Goal: Task Accomplishment & Management: Use online tool/utility

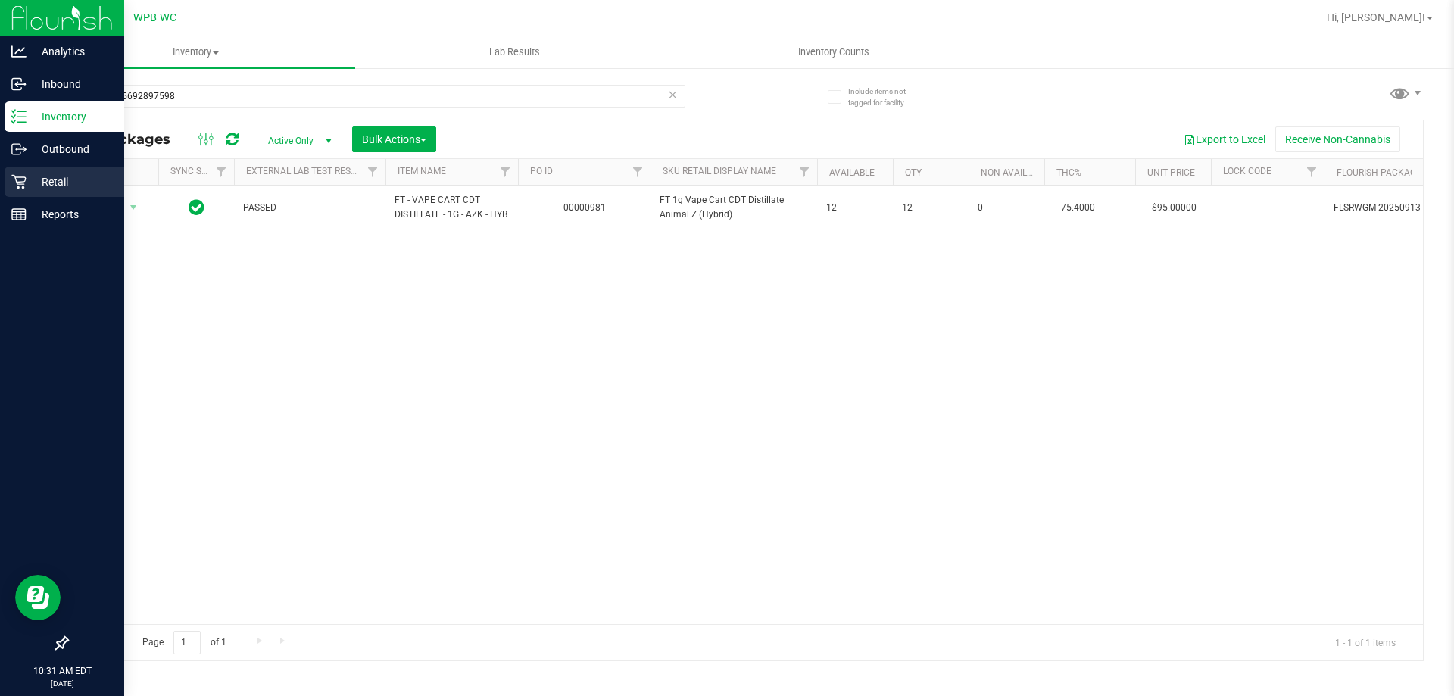
click at [45, 171] on div "Retail" at bounding box center [65, 182] width 120 height 30
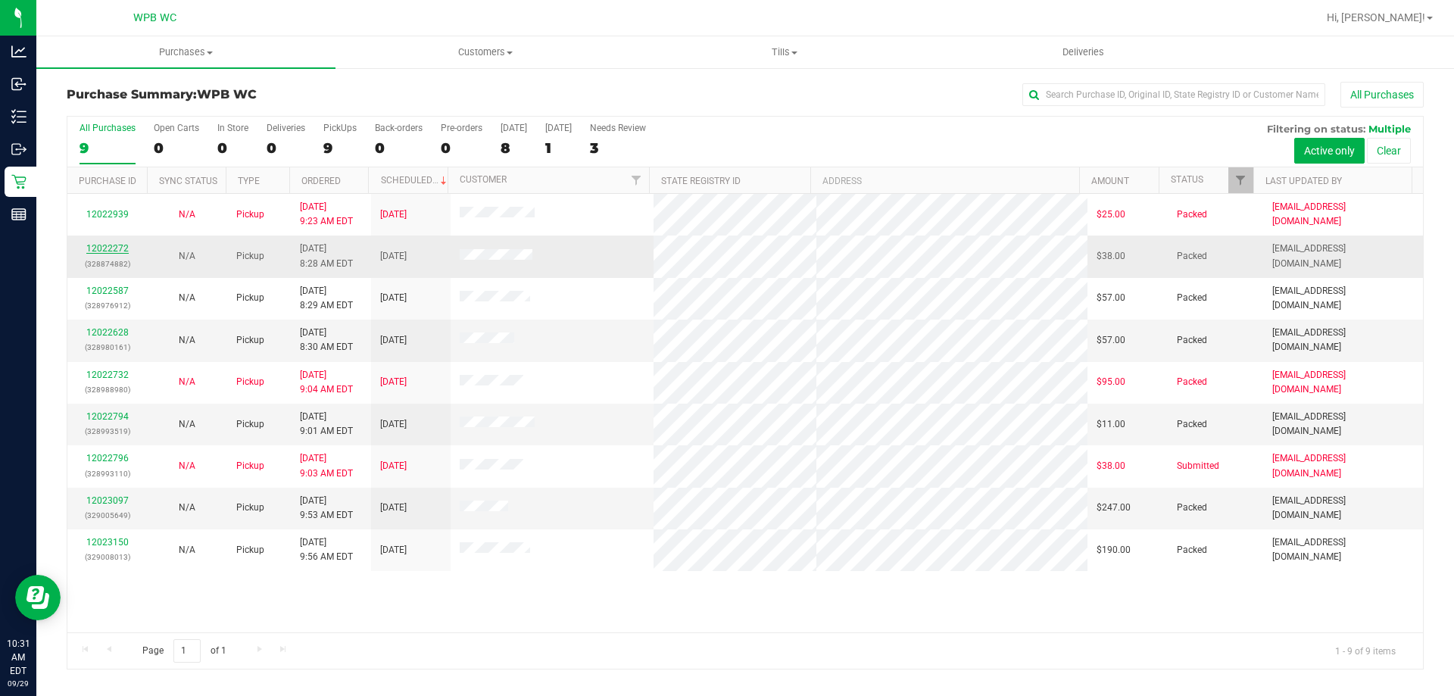
click at [115, 248] on link "12022272" at bounding box center [107, 248] width 42 height 11
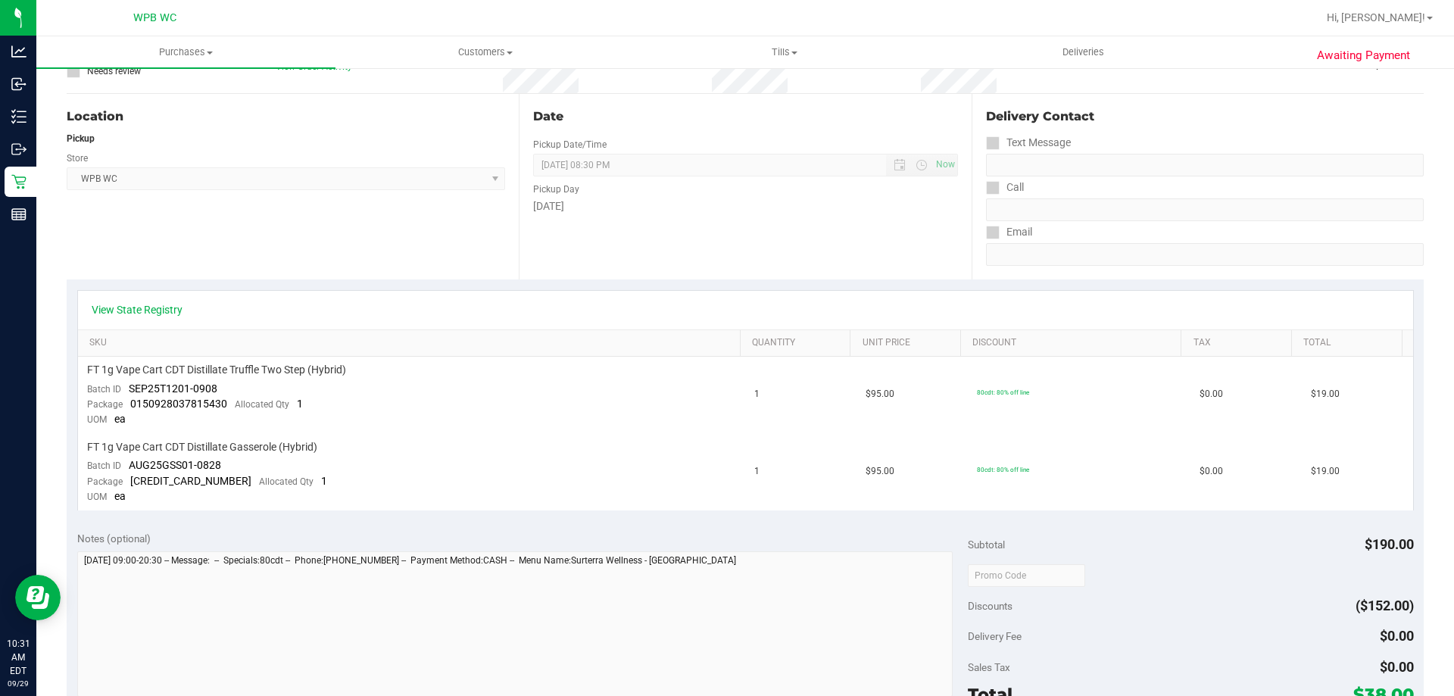
scroll to position [454, 0]
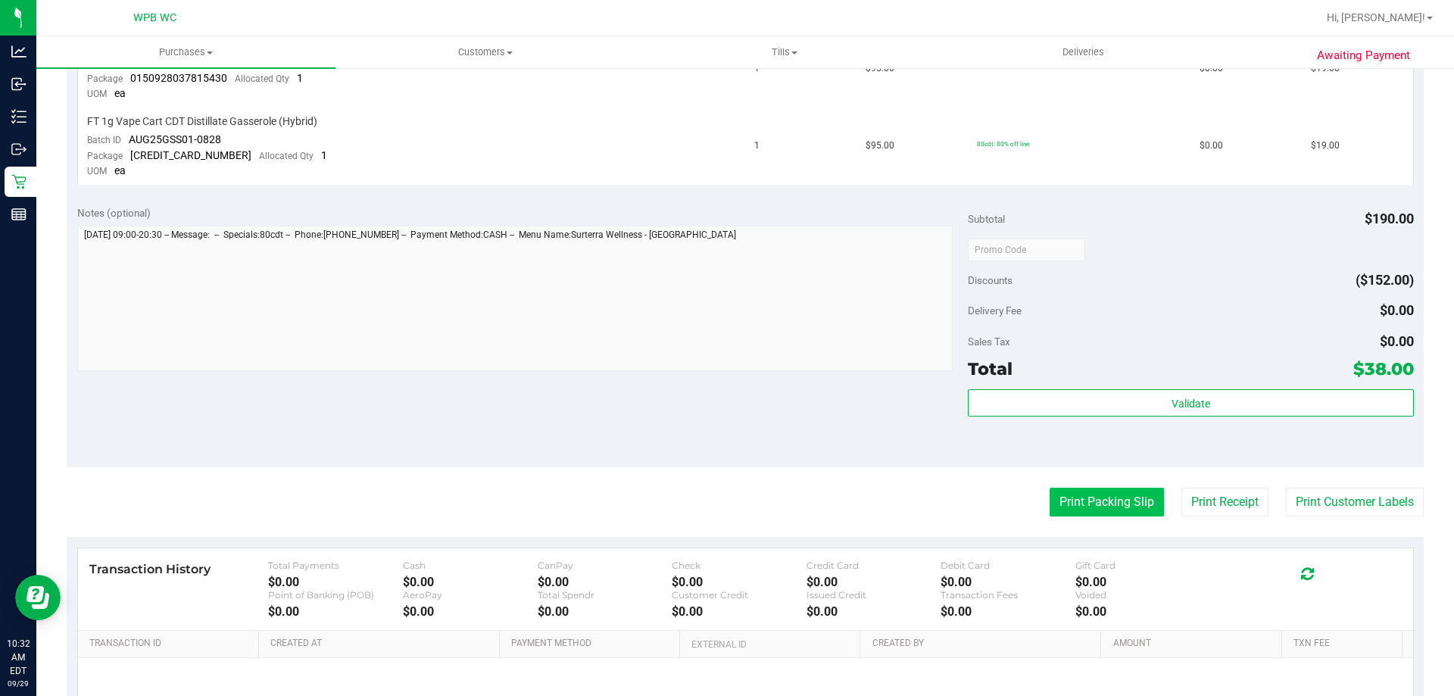
click at [1122, 507] on button "Print Packing Slip" at bounding box center [1106, 502] width 114 height 29
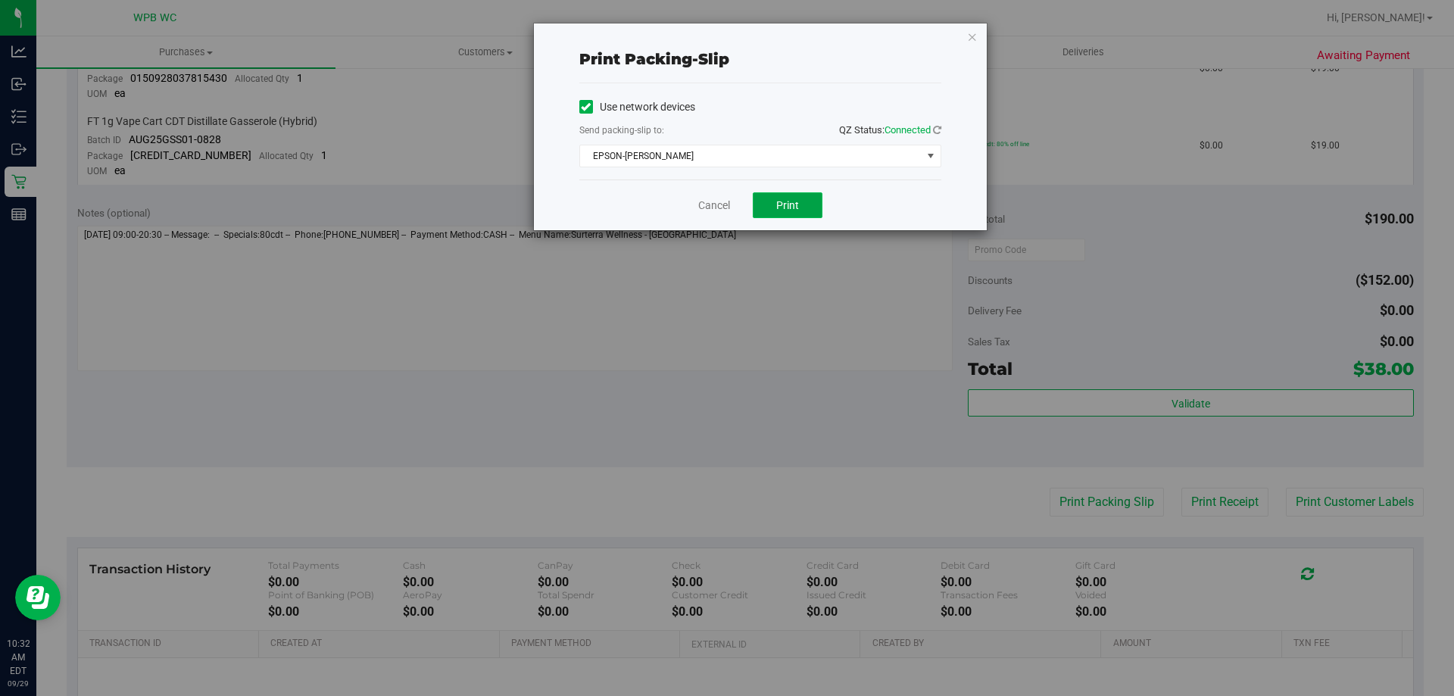
click at [791, 199] on span "Print" at bounding box center [787, 205] width 23 height 12
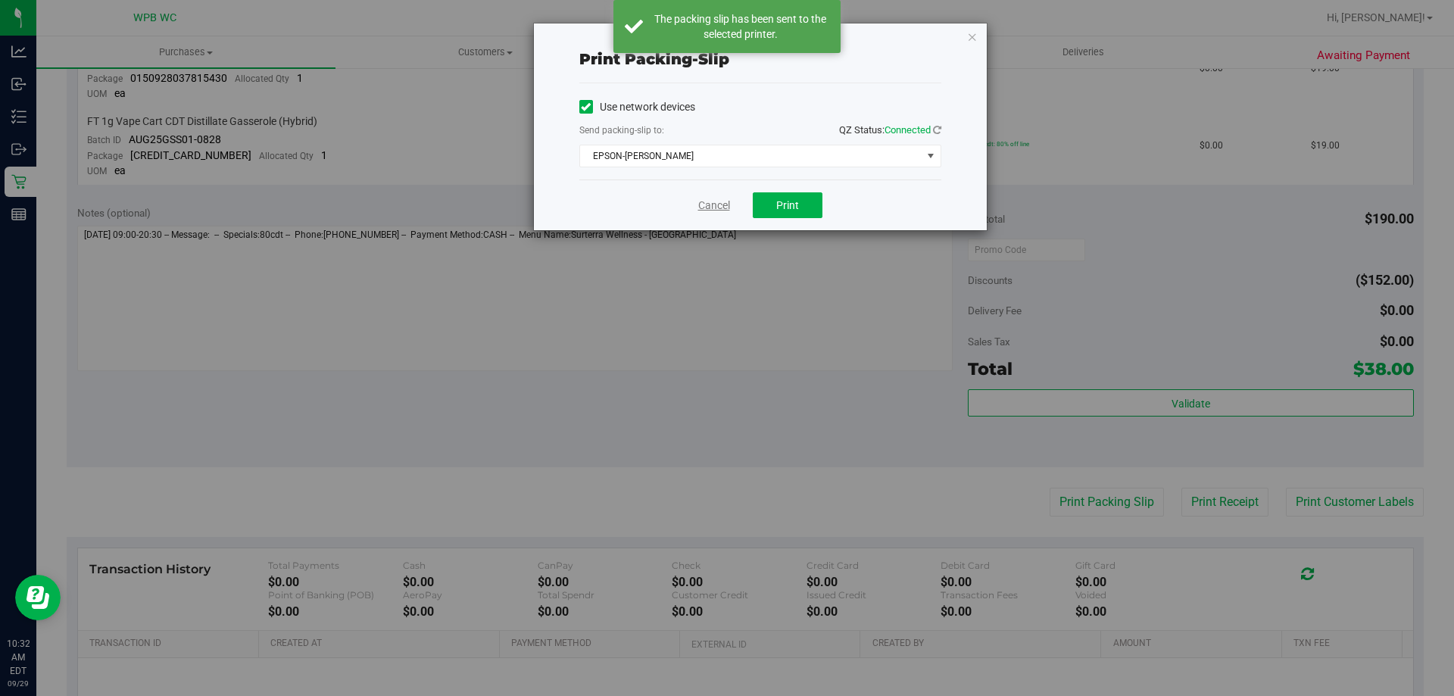
click at [721, 211] on link "Cancel" at bounding box center [714, 206] width 32 height 16
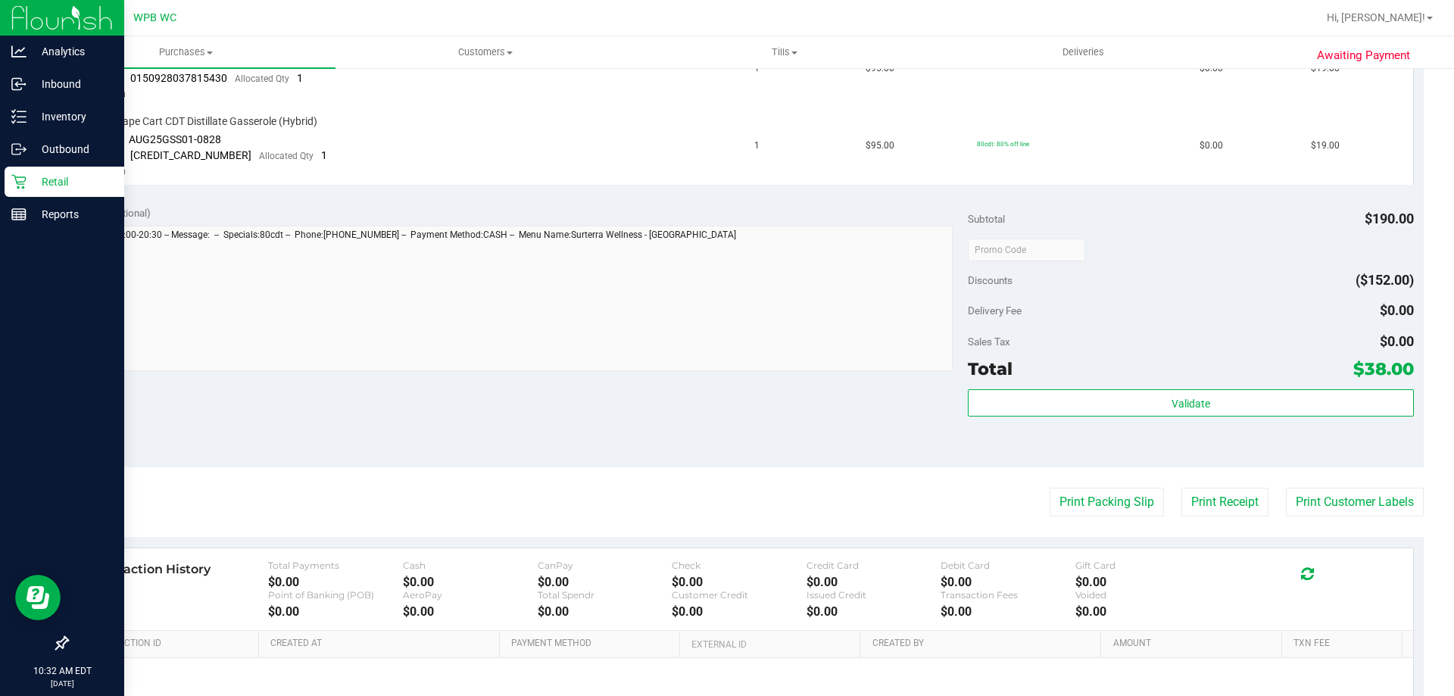
click at [52, 178] on p "Retail" at bounding box center [72, 182] width 91 height 18
